Goal: Book appointment/travel/reservation

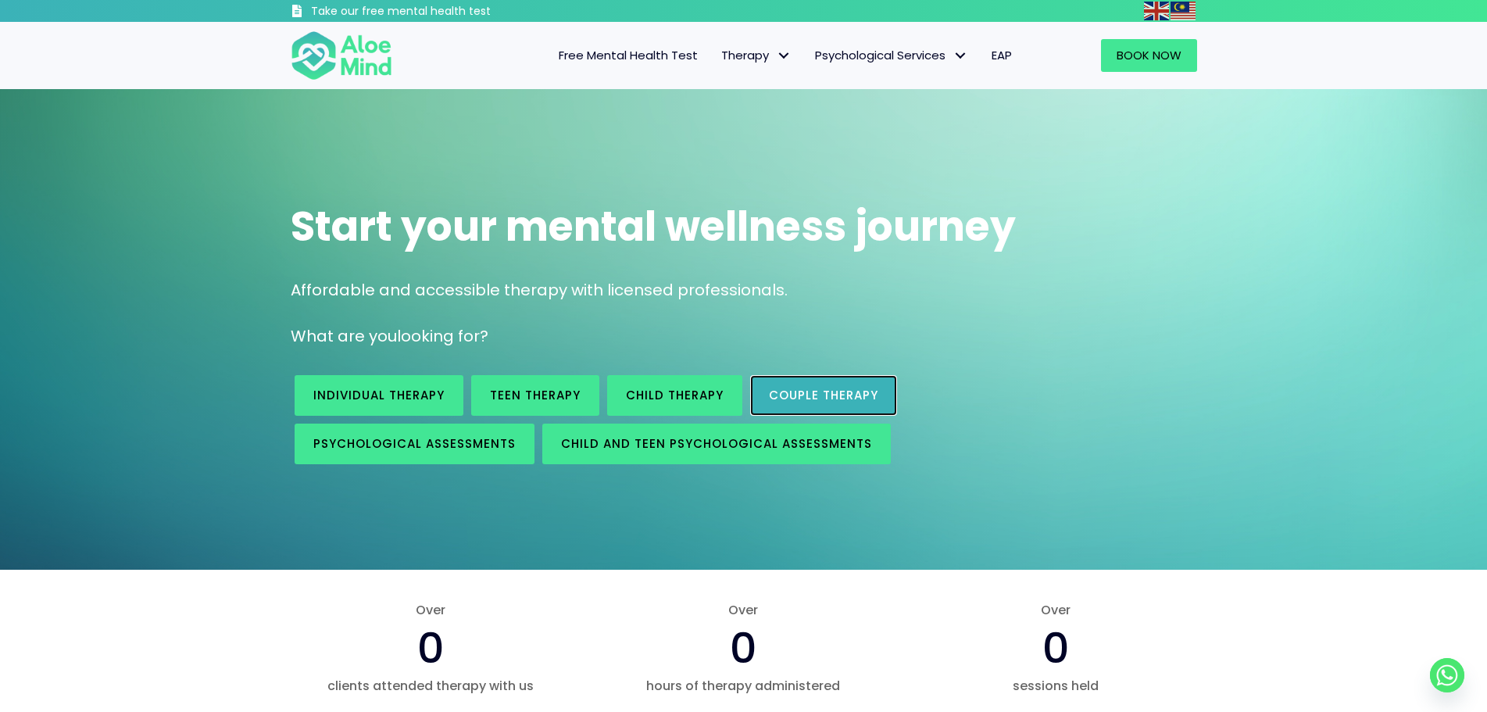
click at [804, 381] on link "Couple therapy" at bounding box center [823, 395] width 147 height 41
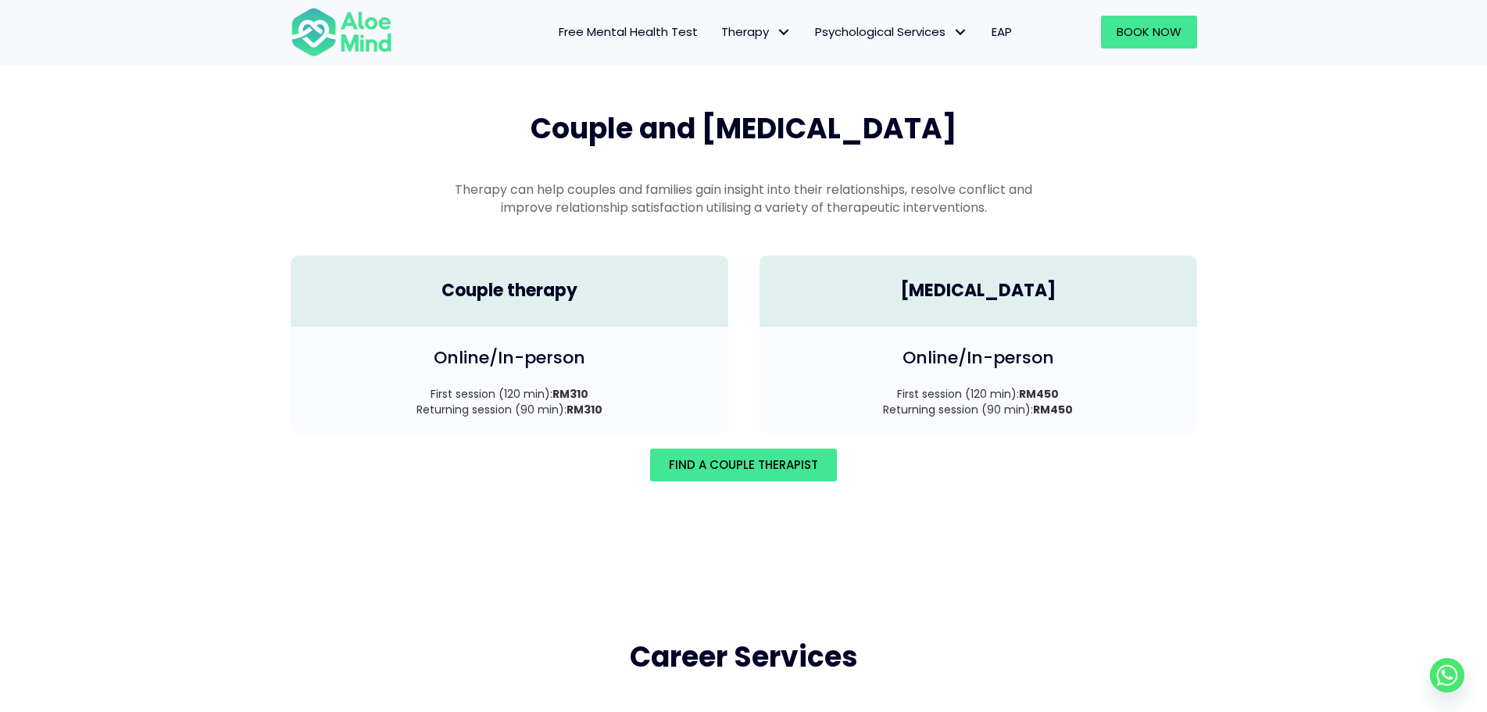
scroll to position [2317, 0]
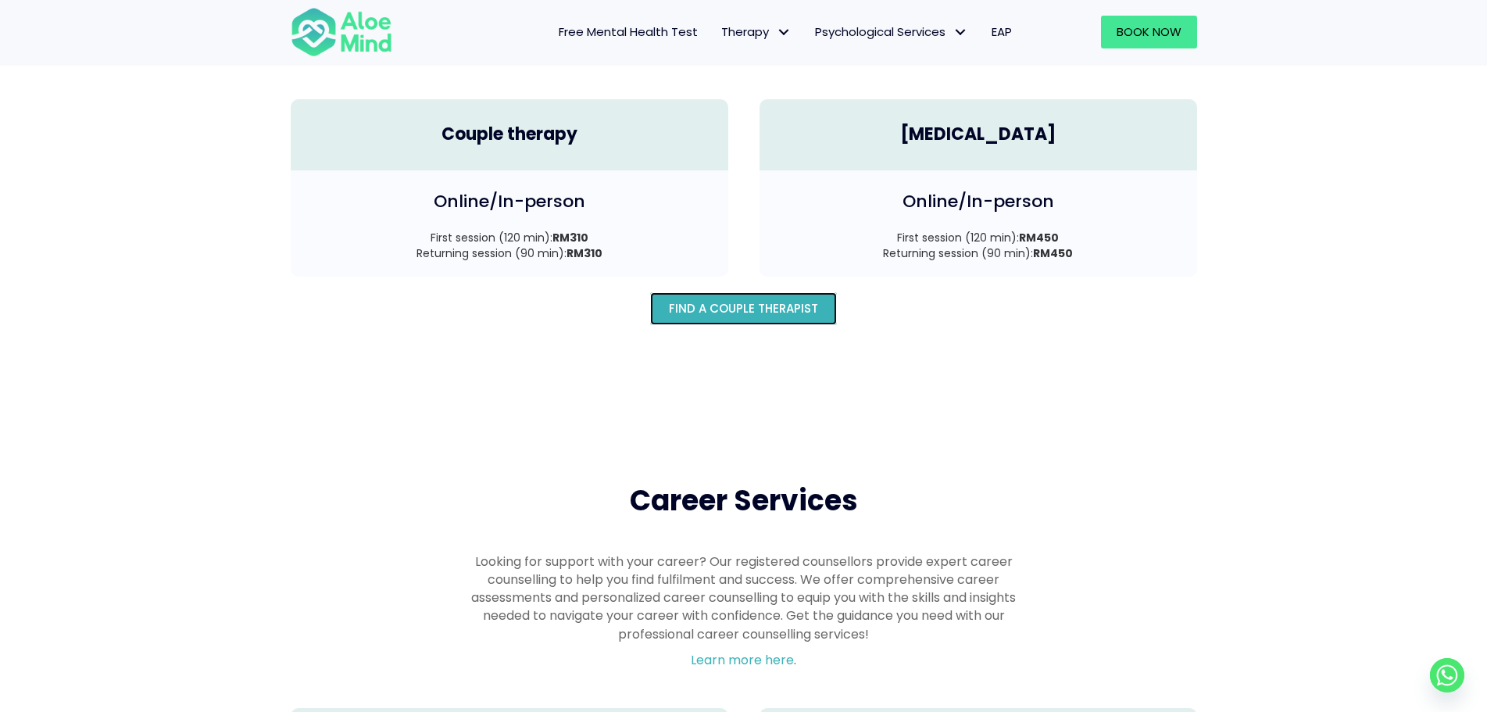
click at [685, 302] on link "Find A Couple Therapist" at bounding box center [743, 308] width 187 height 33
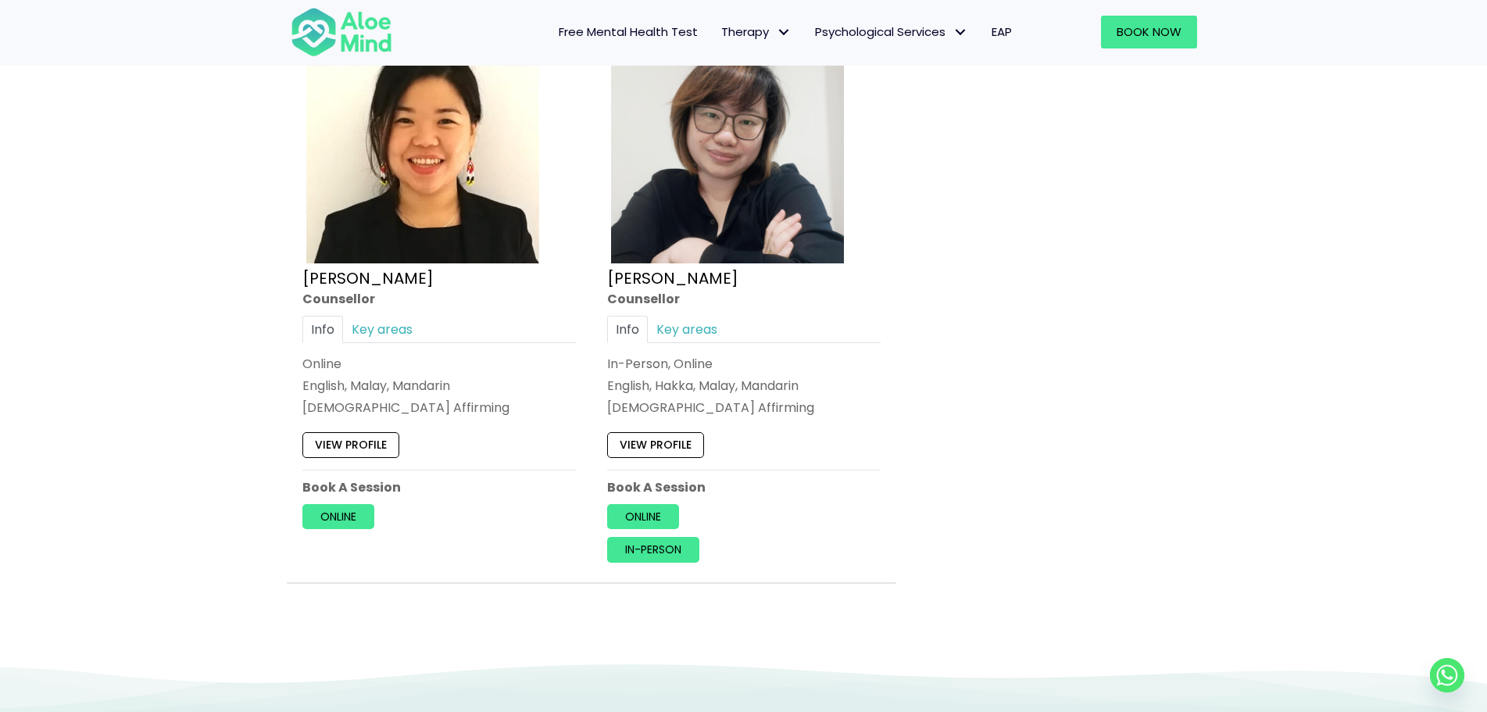
scroll to position [1485, 0]
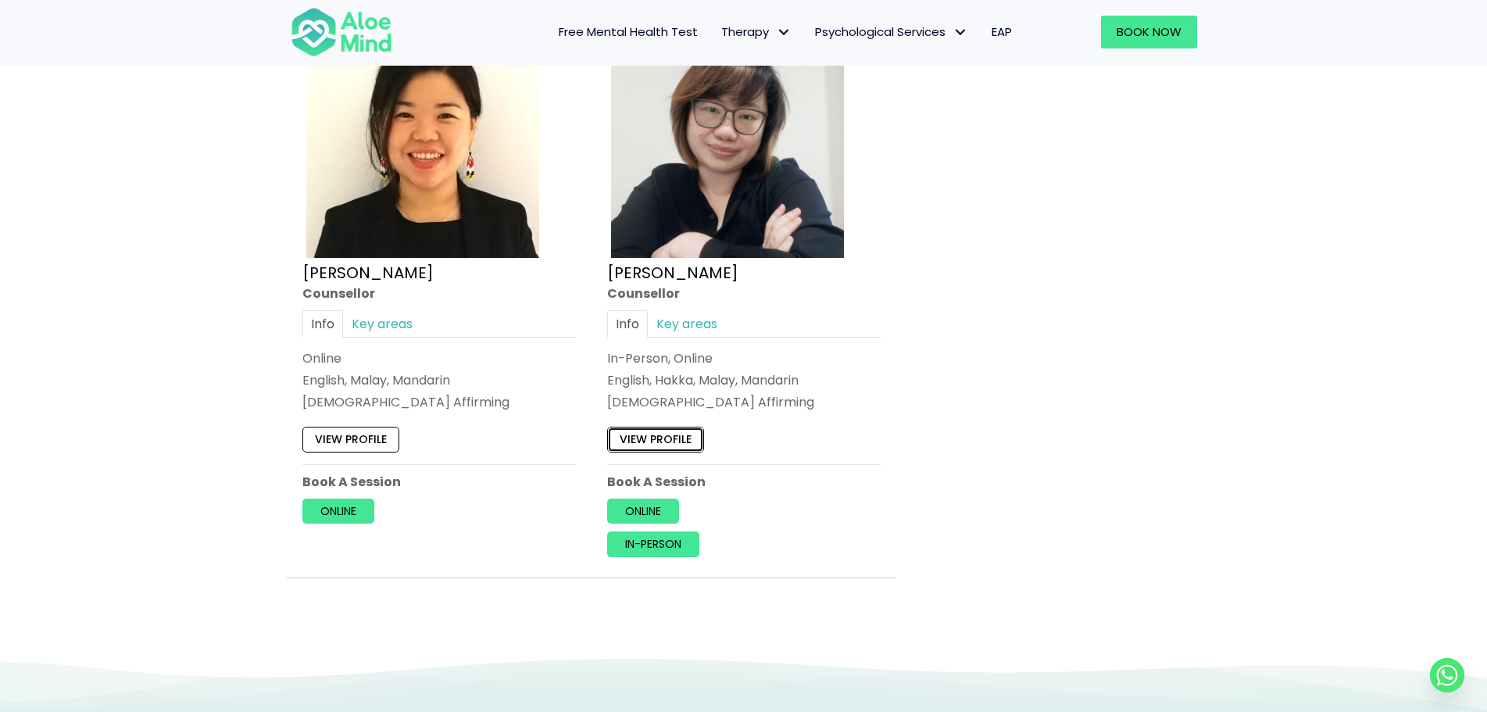
click at [676, 427] on link "View profile" at bounding box center [655, 439] width 97 height 25
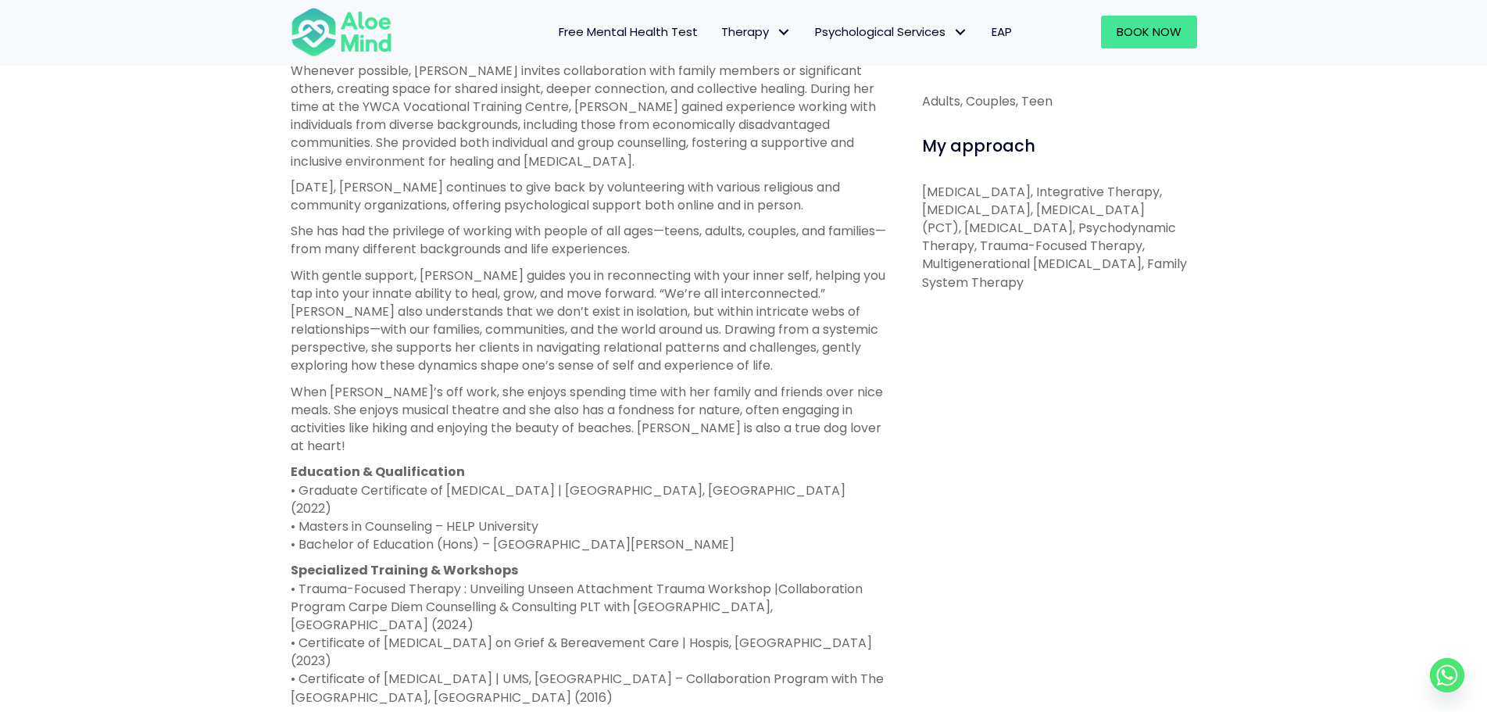
scroll to position [860, 0]
